Goal: Use online tool/utility: Utilize a website feature to perform a specific function

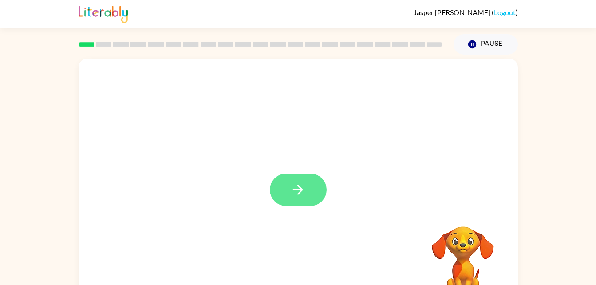
click at [292, 201] on button "button" at bounding box center [298, 190] width 57 height 32
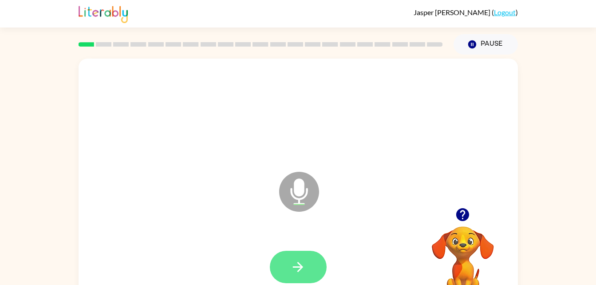
click at [299, 263] on icon "button" at bounding box center [298, 267] width 16 height 16
click at [295, 264] on icon "button" at bounding box center [298, 267] width 16 height 16
click at [303, 261] on icon "button" at bounding box center [298, 267] width 16 height 16
click at [304, 257] on button "button" at bounding box center [298, 267] width 57 height 32
click at [288, 268] on button "button" at bounding box center [298, 267] width 57 height 32
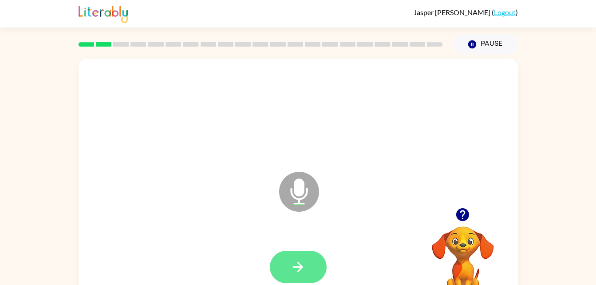
click at [277, 265] on button "button" at bounding box center [298, 267] width 57 height 32
click at [300, 268] on icon "button" at bounding box center [298, 267] width 16 height 16
click at [296, 262] on icon "button" at bounding box center [298, 267] width 16 height 16
click at [304, 260] on icon "button" at bounding box center [298, 267] width 16 height 16
click at [293, 274] on icon "button" at bounding box center [298, 267] width 16 height 16
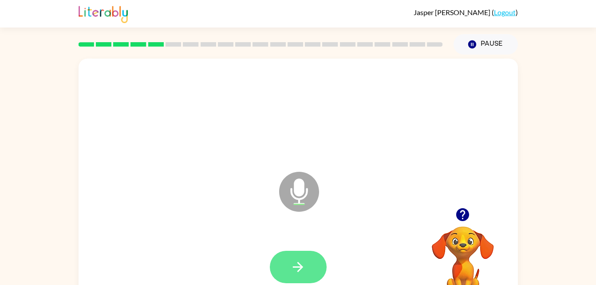
click at [290, 264] on icon "button" at bounding box center [298, 267] width 16 height 16
click at [301, 266] on icon "button" at bounding box center [298, 267] width 10 height 10
click at [285, 261] on button "button" at bounding box center [298, 267] width 57 height 32
click at [289, 268] on button "button" at bounding box center [298, 267] width 57 height 32
click at [300, 273] on icon "button" at bounding box center [298, 267] width 16 height 16
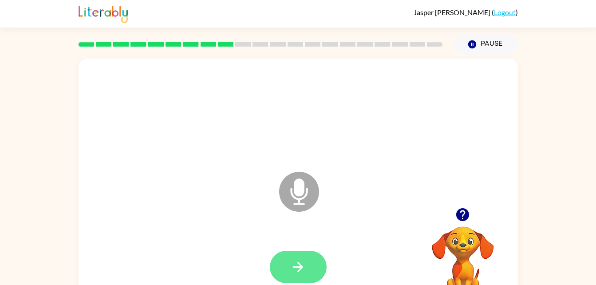
click at [288, 268] on button "button" at bounding box center [298, 267] width 57 height 32
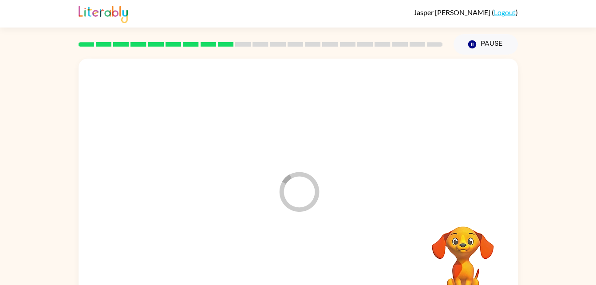
click at [298, 259] on div at bounding box center [298, 267] width 422 height 73
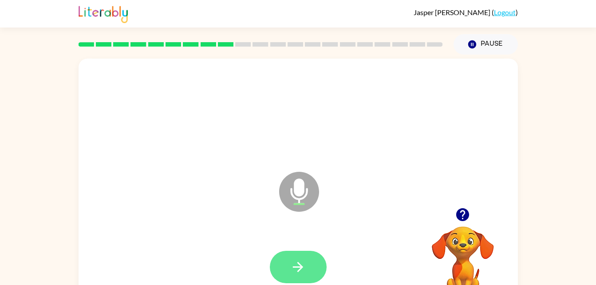
click at [293, 265] on icon "button" at bounding box center [298, 267] width 16 height 16
click at [299, 265] on icon "button" at bounding box center [298, 267] width 16 height 16
click at [298, 273] on icon "button" at bounding box center [298, 267] width 16 height 16
click at [287, 258] on button "button" at bounding box center [298, 267] width 57 height 32
click at [296, 268] on icon "button" at bounding box center [298, 267] width 16 height 16
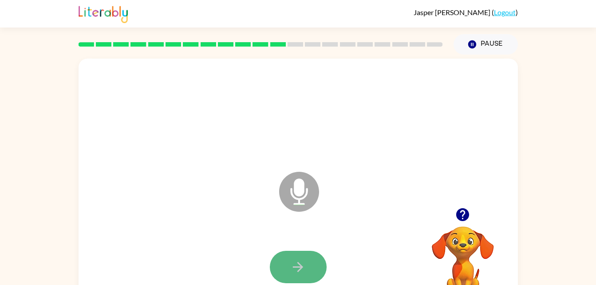
click at [282, 251] on button "button" at bounding box center [298, 267] width 57 height 32
click at [293, 263] on icon "button" at bounding box center [298, 267] width 16 height 16
